Goal: Task Accomplishment & Management: Complete application form

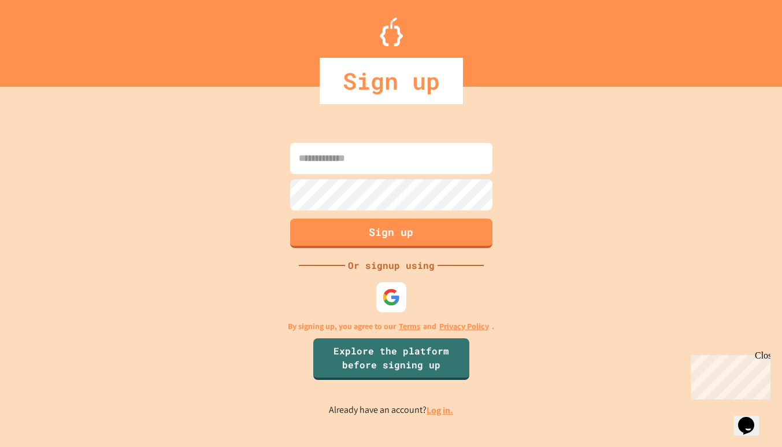
click at [387, 296] on img at bounding box center [391, 297] width 18 height 18
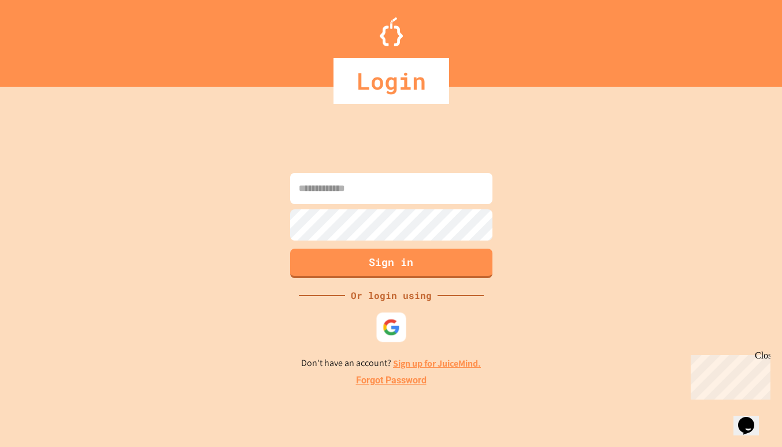
click at [381, 329] on div at bounding box center [390, 326] width 29 height 29
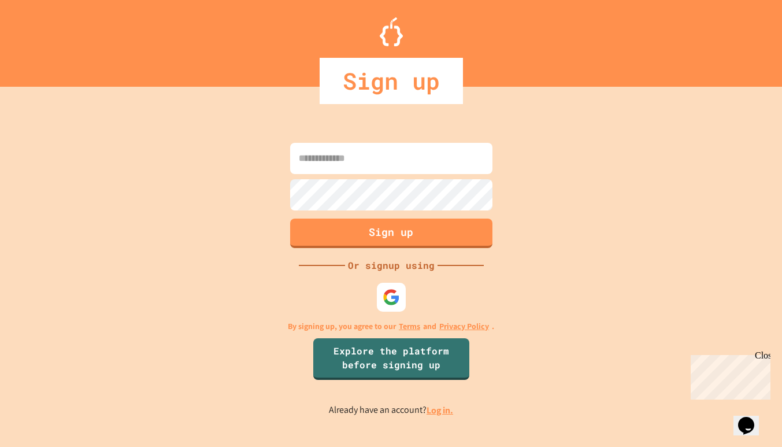
click at [431, 410] on link "Log in." at bounding box center [440, 410] width 27 height 12
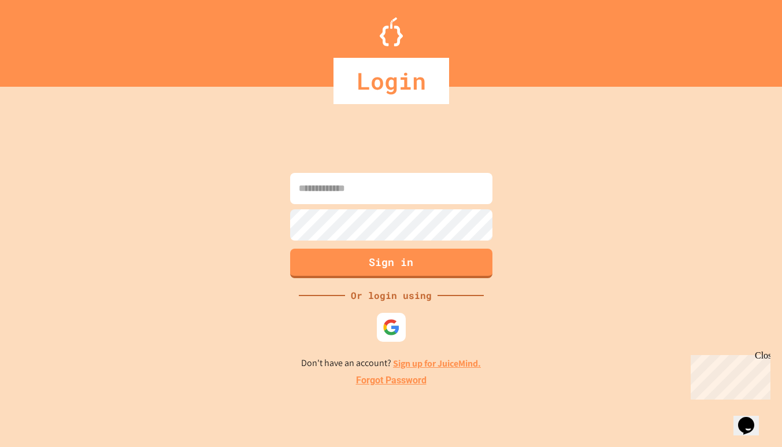
click at [377, 197] on input at bounding box center [391, 188] width 202 height 31
type input "*"
click at [389, 325] on img at bounding box center [391, 327] width 18 height 18
